Goal: Task Accomplishment & Management: Use online tool/utility

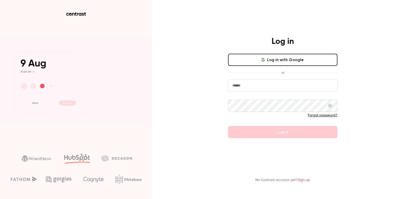
click at [287, 56] on button "Log in with Google" at bounding box center [282, 60] width 109 height 12
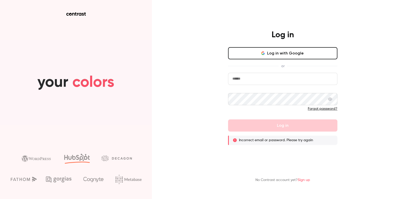
click at [267, 52] on button "Log in with Google" at bounding box center [282, 53] width 109 height 12
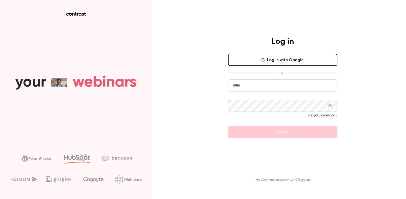
click at [285, 63] on button "Log in with Google" at bounding box center [282, 60] width 109 height 12
